Goal: Transaction & Acquisition: Register for event/course

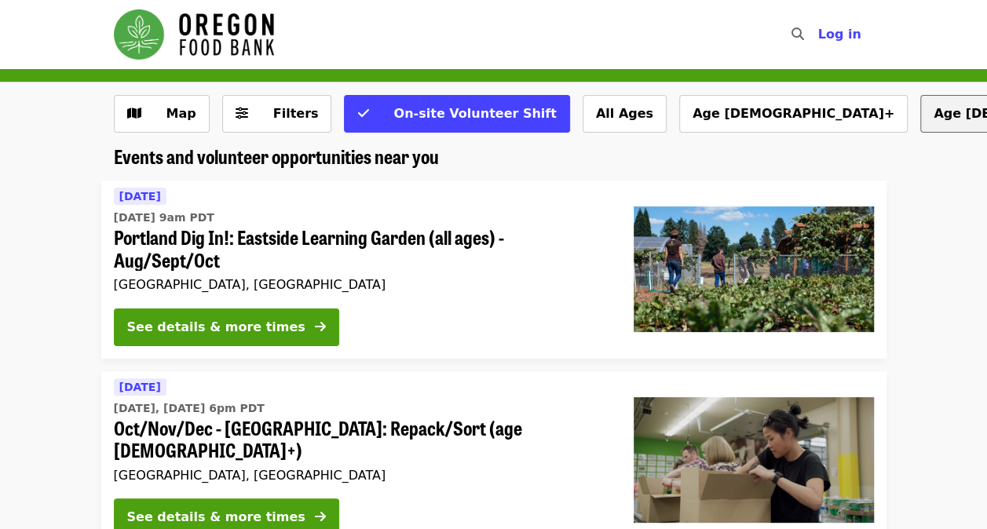
click at [192, 112] on button "Map" at bounding box center [162, 114] width 96 height 38
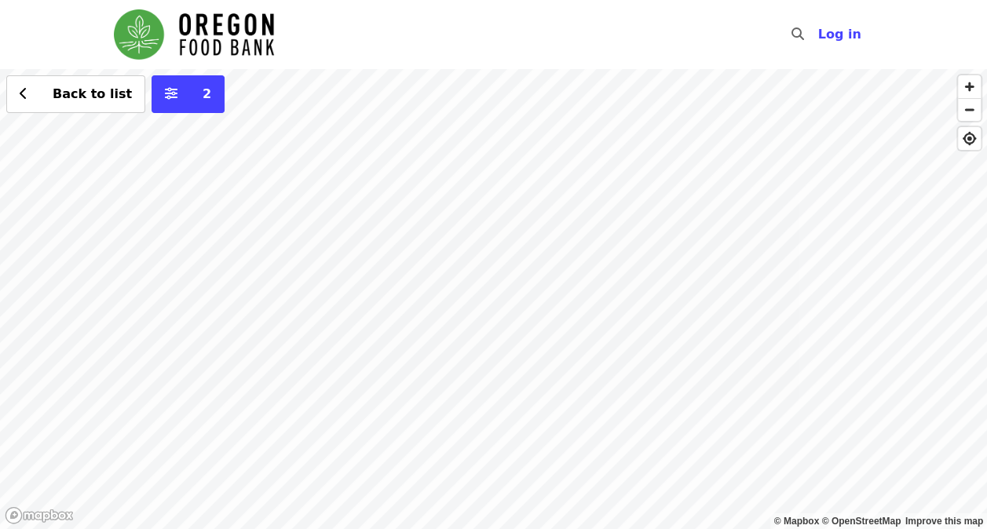
click at [699, 258] on div "Back to list 2" at bounding box center [493, 299] width 987 height 460
click at [471, 278] on div "Back to list 2" at bounding box center [493, 299] width 987 height 460
click at [470, 283] on div "See 2 actions at this location Back to list 2" at bounding box center [493, 299] width 987 height 460
click at [470, 281] on div "See 2 actions at this location Back to list 2" at bounding box center [493, 299] width 987 height 460
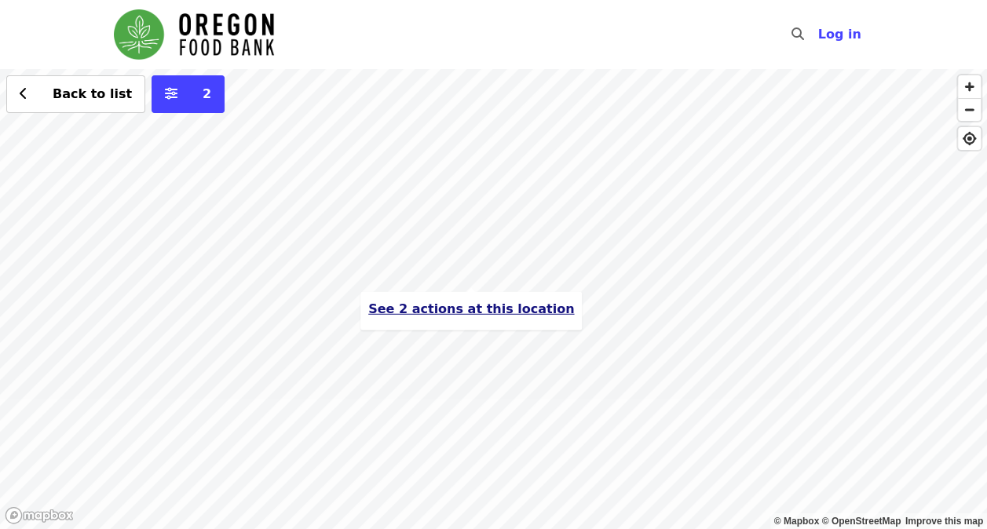
click at [474, 314] on span "See 2 actions at this location" at bounding box center [471, 309] width 206 height 15
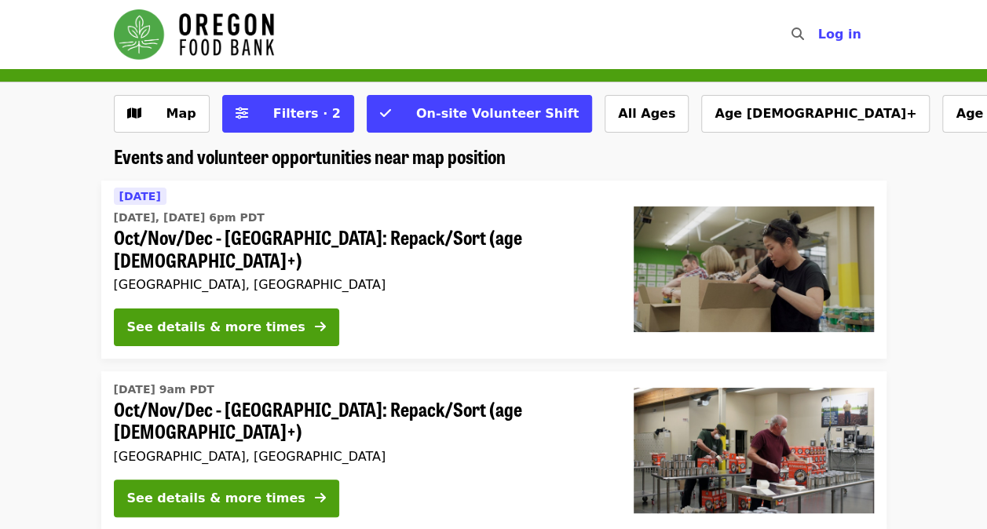
click at [502, 226] on span "Oct/Nov/Dec - [GEOGRAPHIC_DATA]: Repack/Sort (age [DEMOGRAPHIC_DATA]+)" at bounding box center [361, 249] width 495 height 46
